Goal: Task Accomplishment & Management: Manage account settings

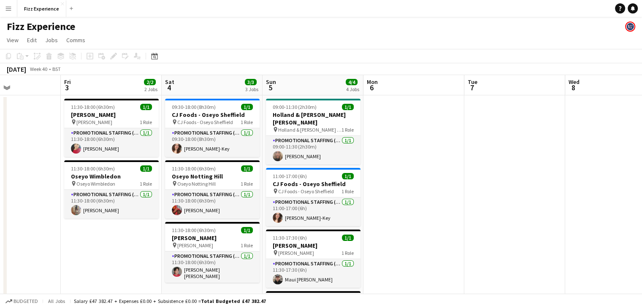
scroll to position [0, 345]
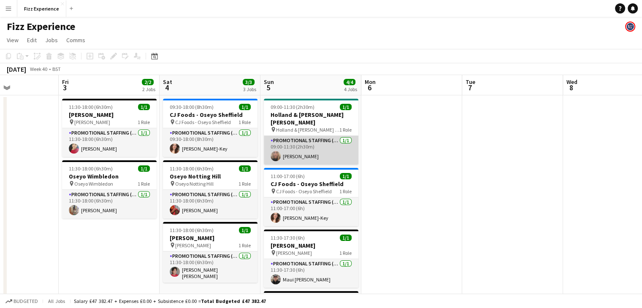
click at [275, 156] on app-user-avatar at bounding box center [276, 156] width 10 height 10
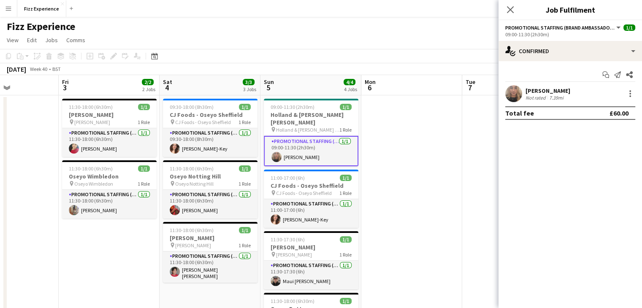
click at [509, 91] on app-user-avatar at bounding box center [514, 93] width 17 height 17
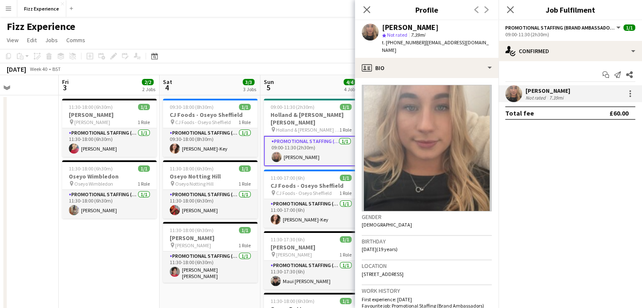
click at [280, 36] on app-page-menu "View Day view expanded Day view collapsed Month view Date picker Jump to today …" at bounding box center [321, 41] width 642 height 16
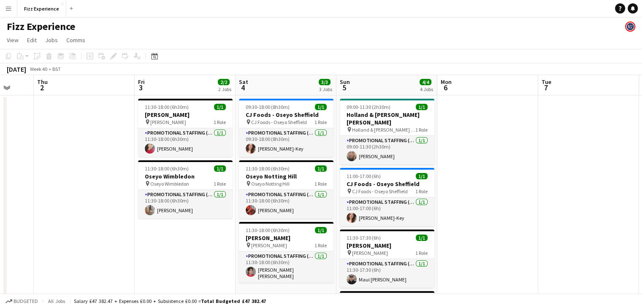
scroll to position [0, 267]
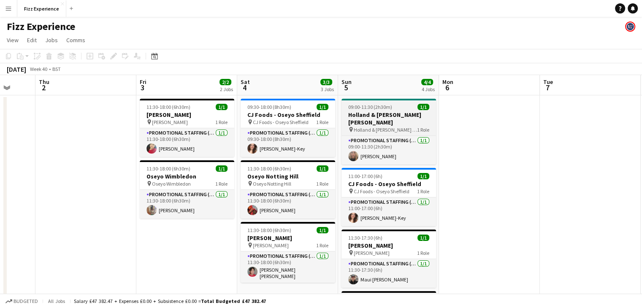
click at [386, 123] on h3 "Holland & [PERSON_NAME] [PERSON_NAME]" at bounding box center [389, 118] width 95 height 15
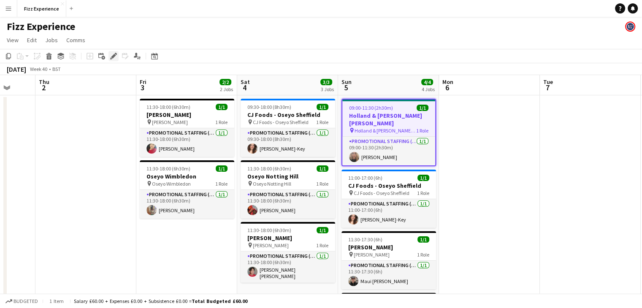
click at [115, 60] on div "Edit" at bounding box center [114, 56] width 10 height 10
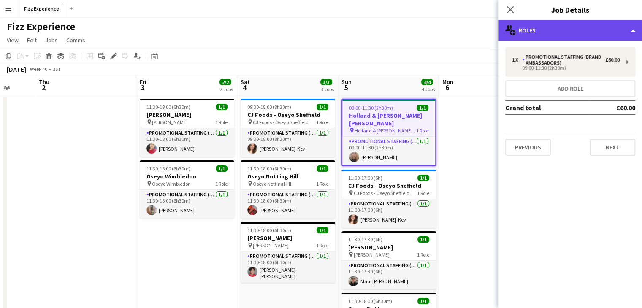
click at [593, 31] on div "multiple-users-add Roles" at bounding box center [571, 30] width 144 height 20
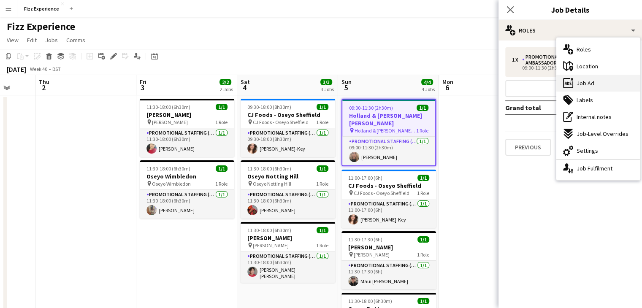
click at [590, 83] on span "Job Ad" at bounding box center [586, 83] width 18 height 8
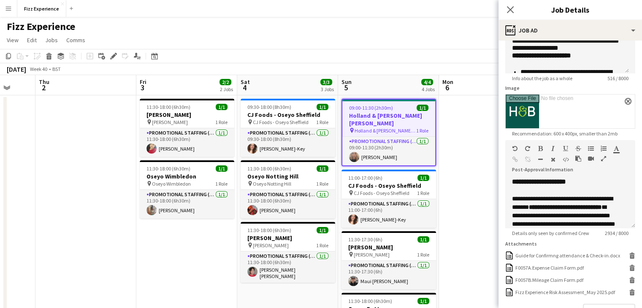
scroll to position [101, 0]
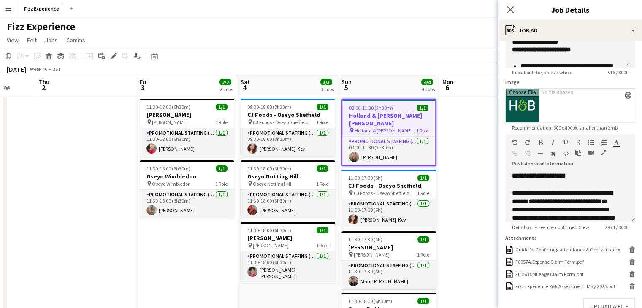
click at [603, 154] on icon "button" at bounding box center [603, 153] width 5 height 6
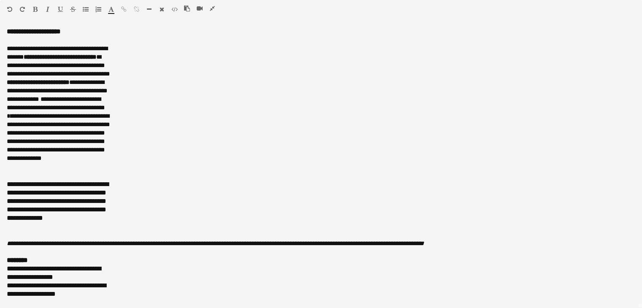
scroll to position [0, 0]
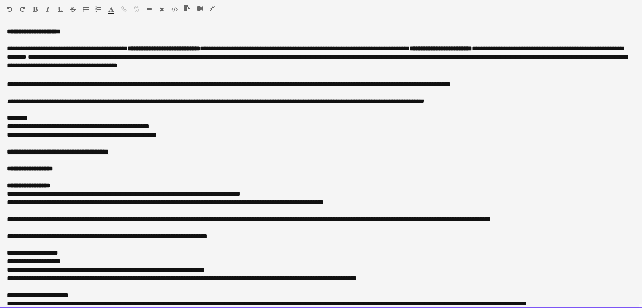
click at [364, 157] on p at bounding box center [321, 160] width 629 height 8
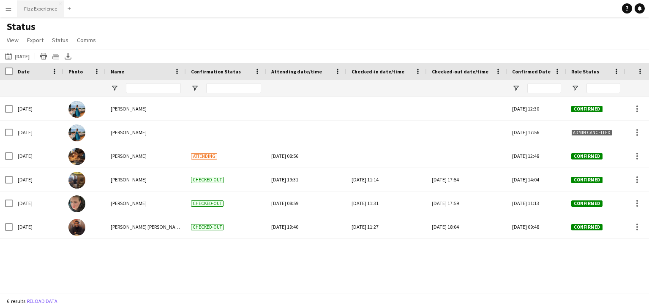
click at [54, 10] on button "Fizz Experience Close" at bounding box center [40, 8] width 47 height 16
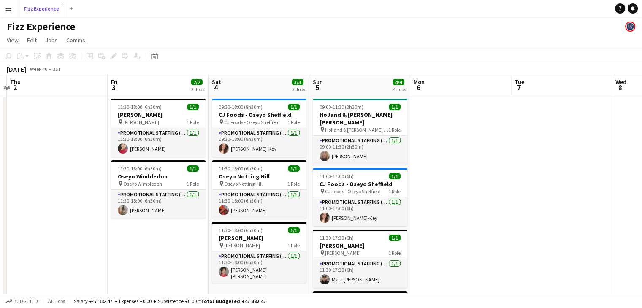
scroll to position [0, 399]
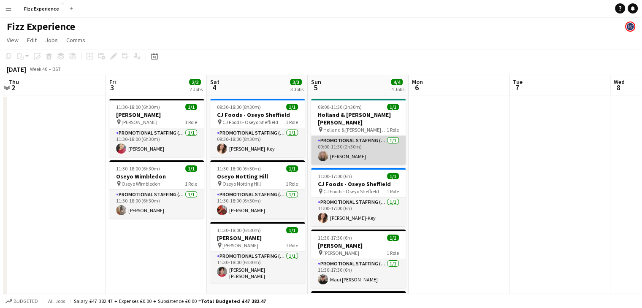
click at [351, 144] on app-card-role "Promotional Staffing (Brand Ambassadors) [DATE] 09:00-11:30 (2h30m) [PERSON_NAM…" at bounding box center [358, 150] width 95 height 29
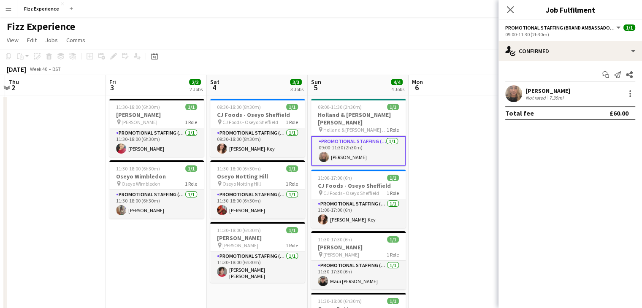
click at [515, 88] on app-user-avatar at bounding box center [514, 93] width 17 height 17
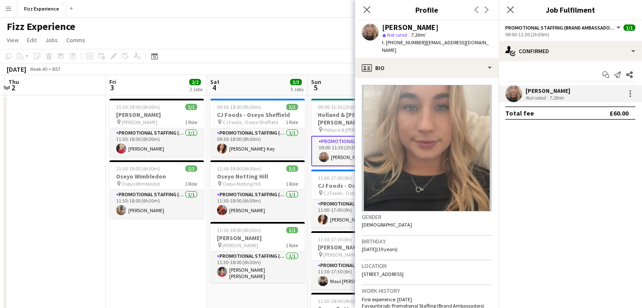
click at [167, 242] on app-date-cell "11:30-18:00 (6h30m) 1/1 [PERSON_NAME] pin [PERSON_NAME] 1 Role Promotional Staf…" at bounding box center [156, 267] width 101 height 344
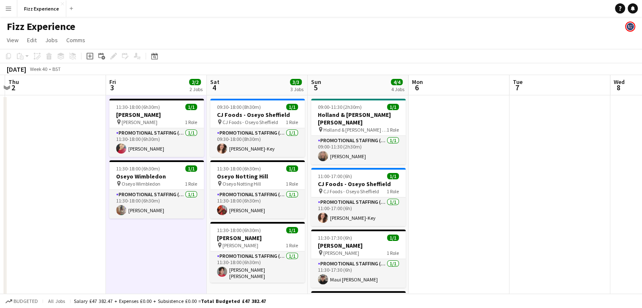
click at [455, 212] on app-date-cell at bounding box center [459, 267] width 101 height 344
